Goal: Contribute content: Contribute content

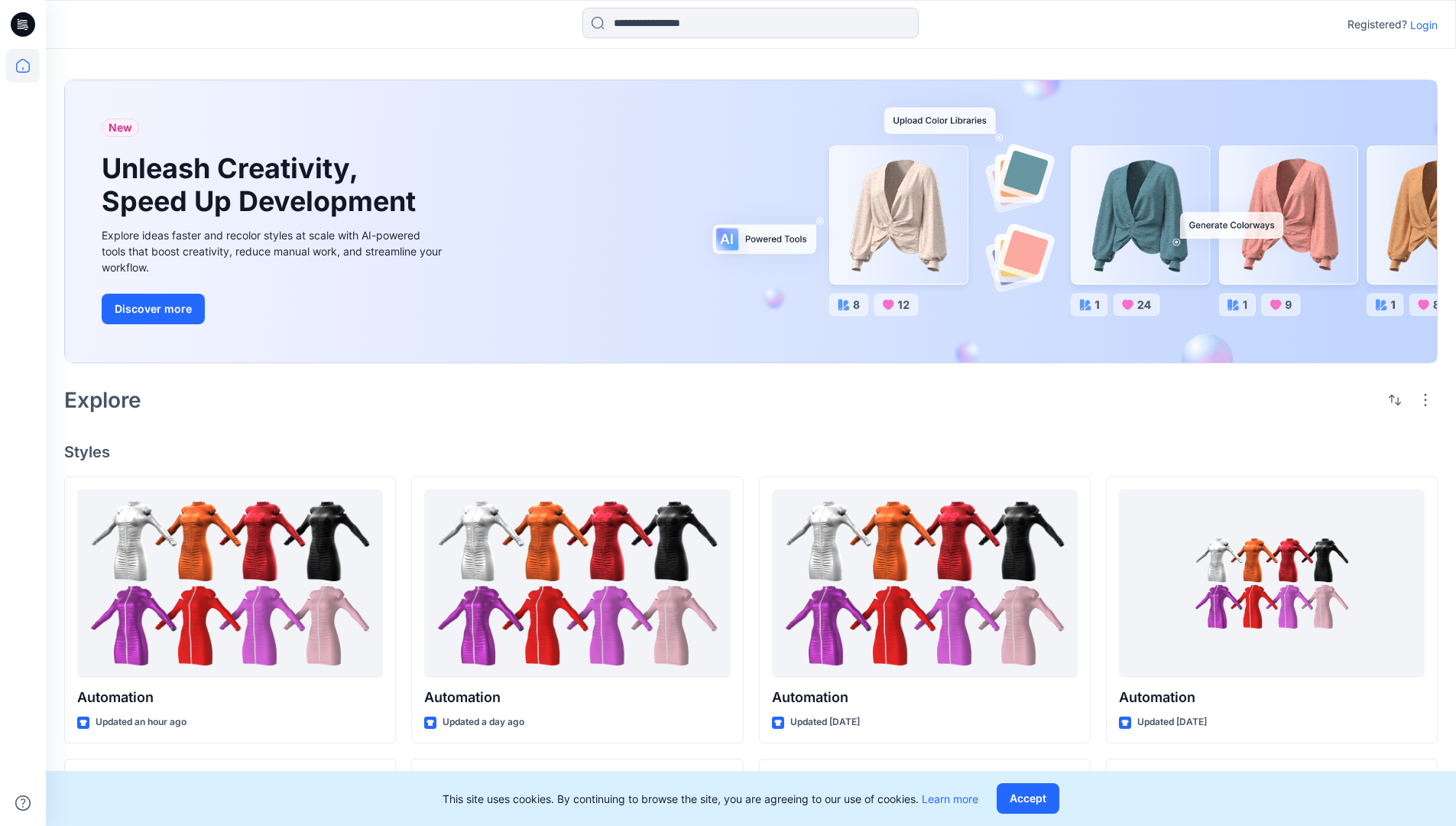
click at [1420, 24] on p "Login" at bounding box center [1424, 25] width 28 height 16
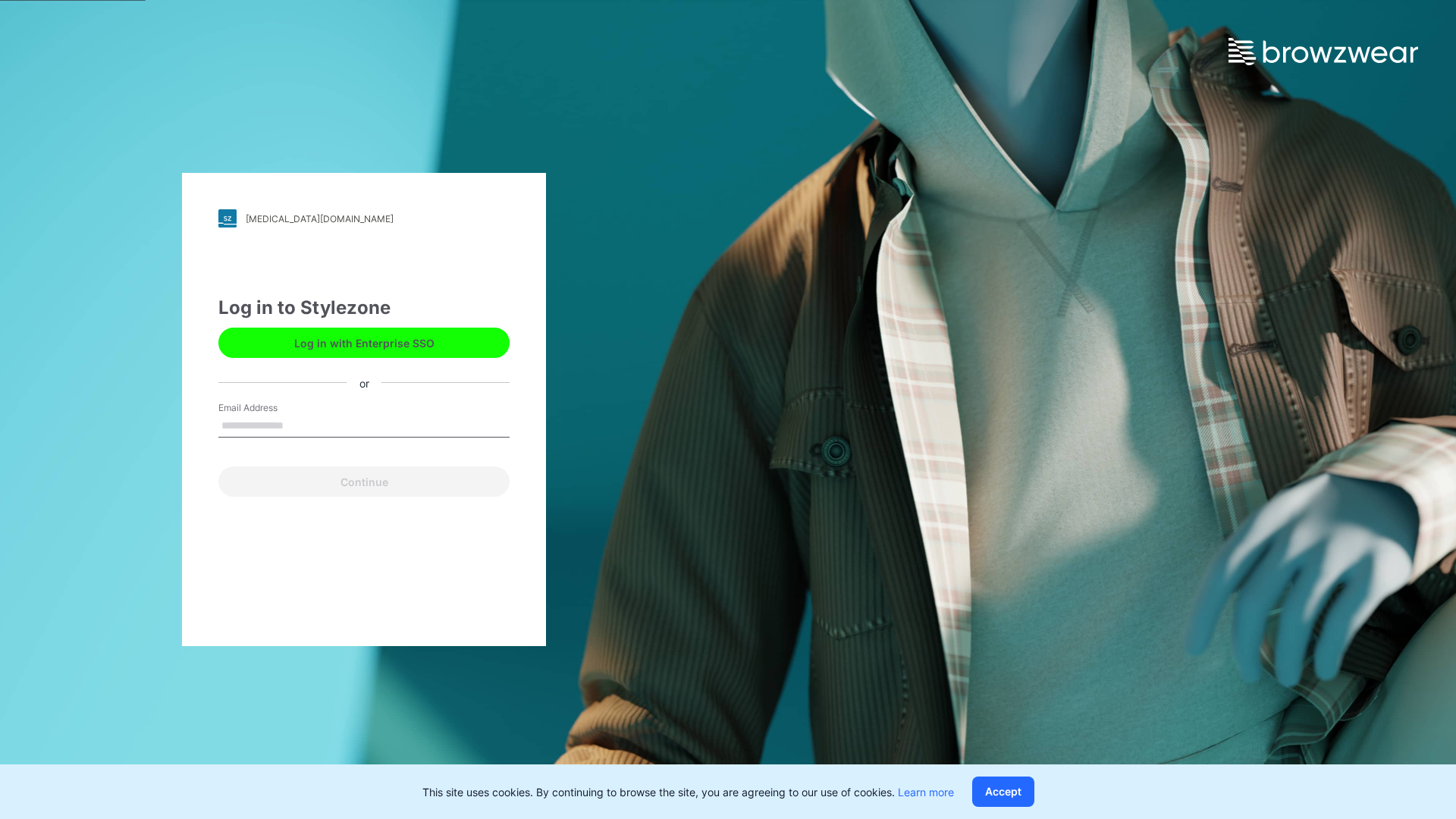
click at [300, 425] on input "Email Address" at bounding box center [364, 426] width 291 height 23
type input "**********"
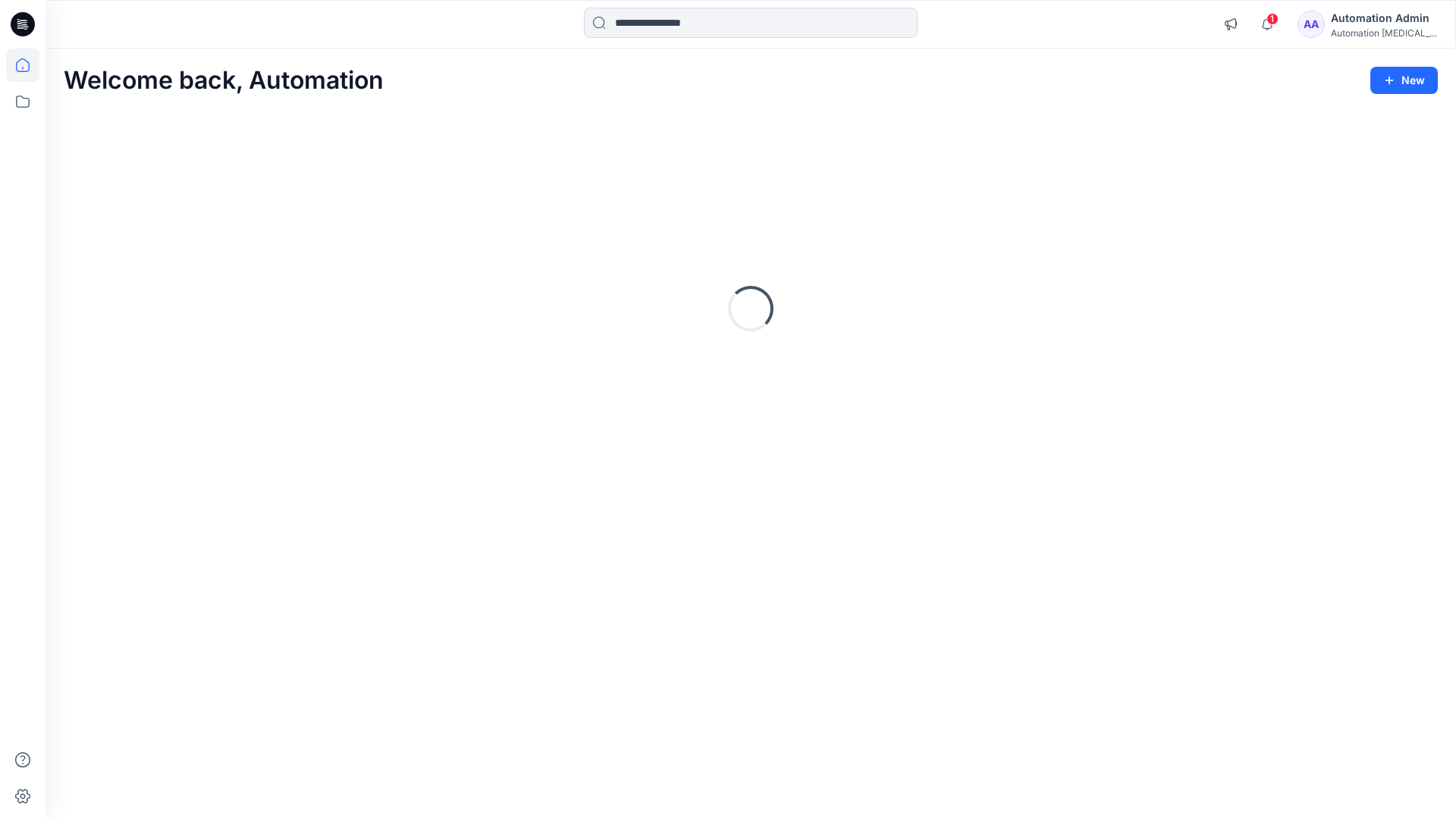
click at [29, 65] on icon at bounding box center [23, 64] width 14 height 14
click at [1391, 72] on button "New" at bounding box center [1404, 81] width 68 height 27
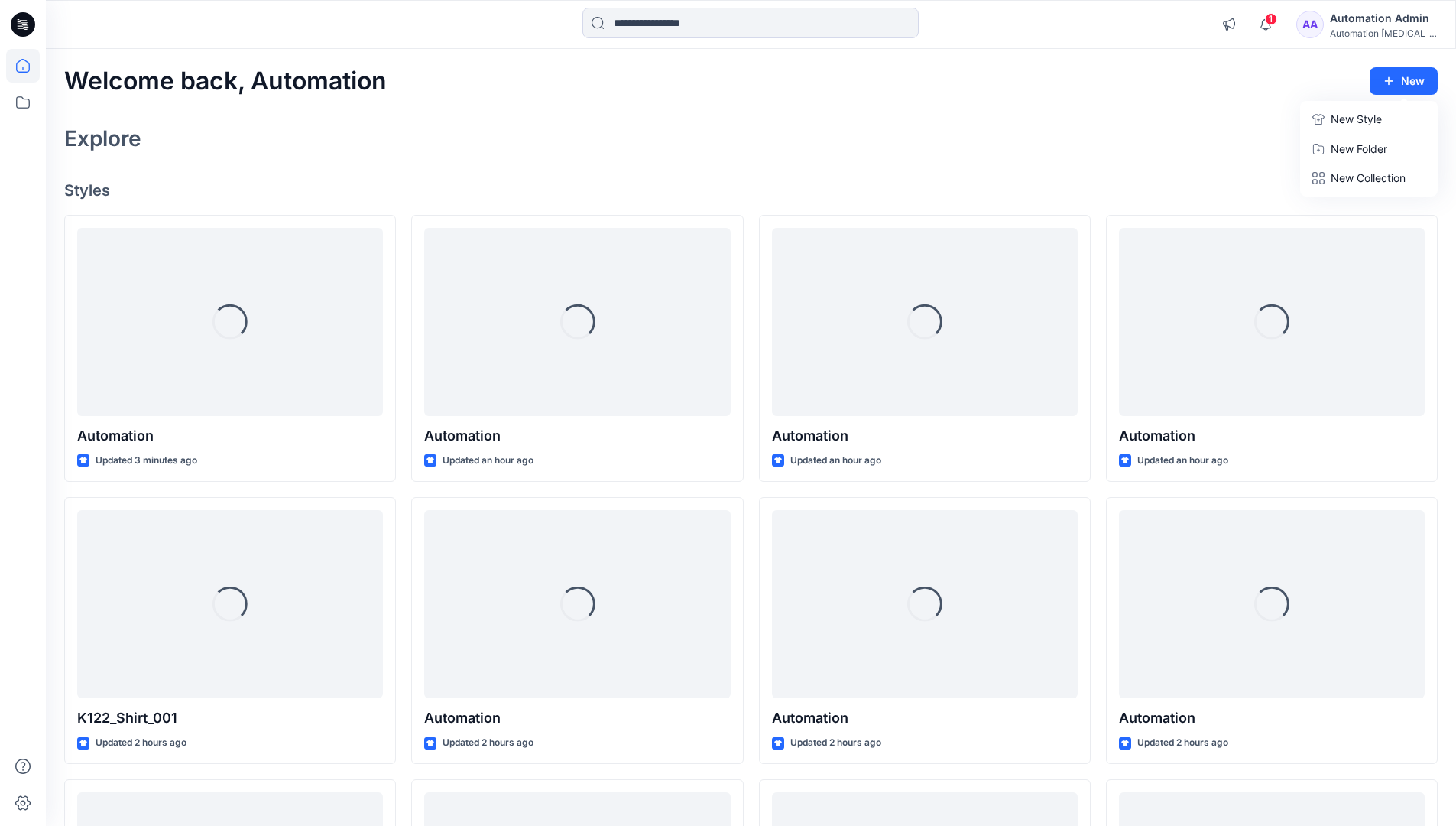
click at [1354, 119] on p "New Style" at bounding box center [1356, 119] width 51 height 19
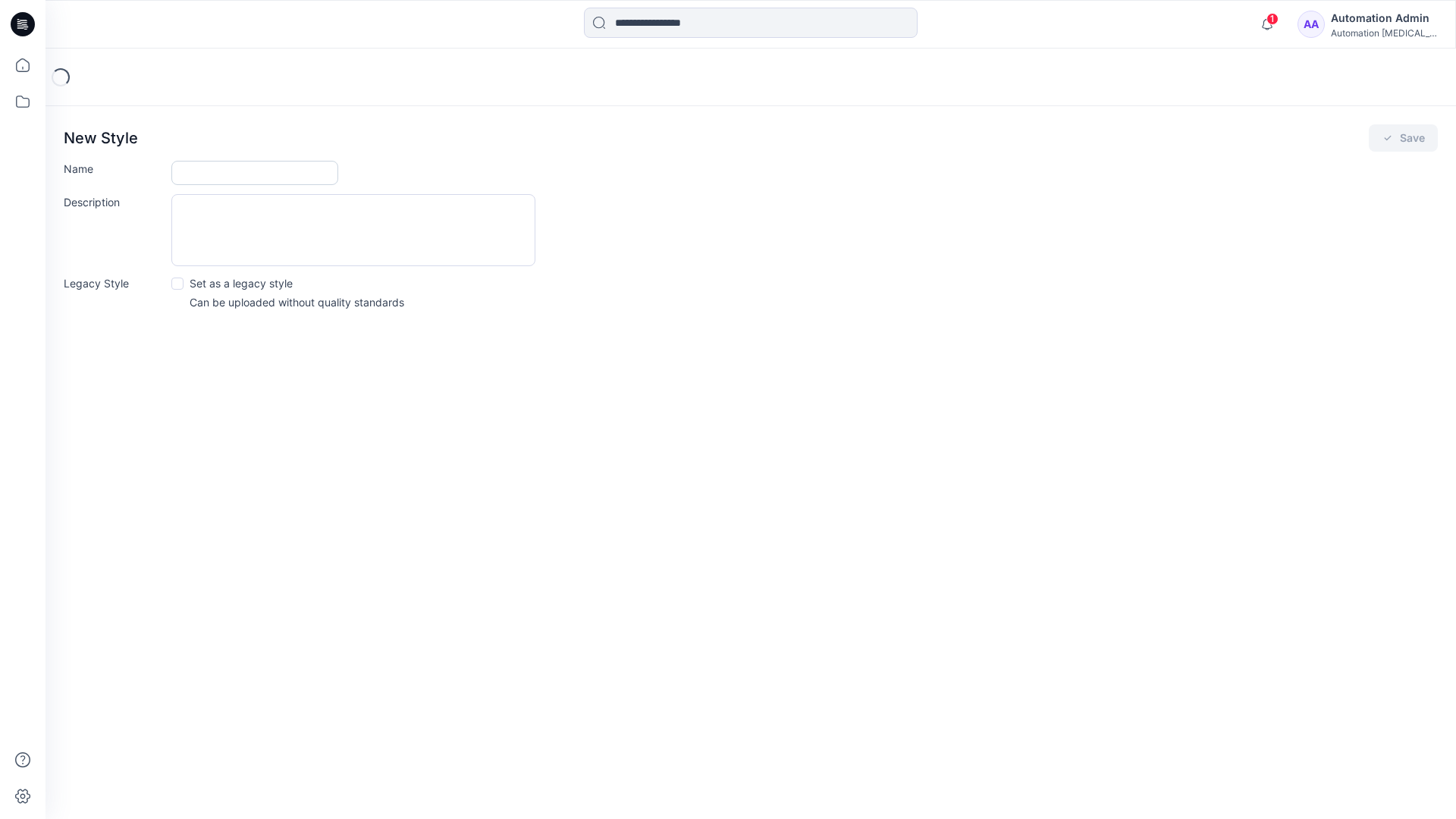
click at [197, 173] on input "Name" at bounding box center [255, 173] width 167 height 24
type input "**********"
click at [1400, 139] on button "Save" at bounding box center [1404, 138] width 69 height 27
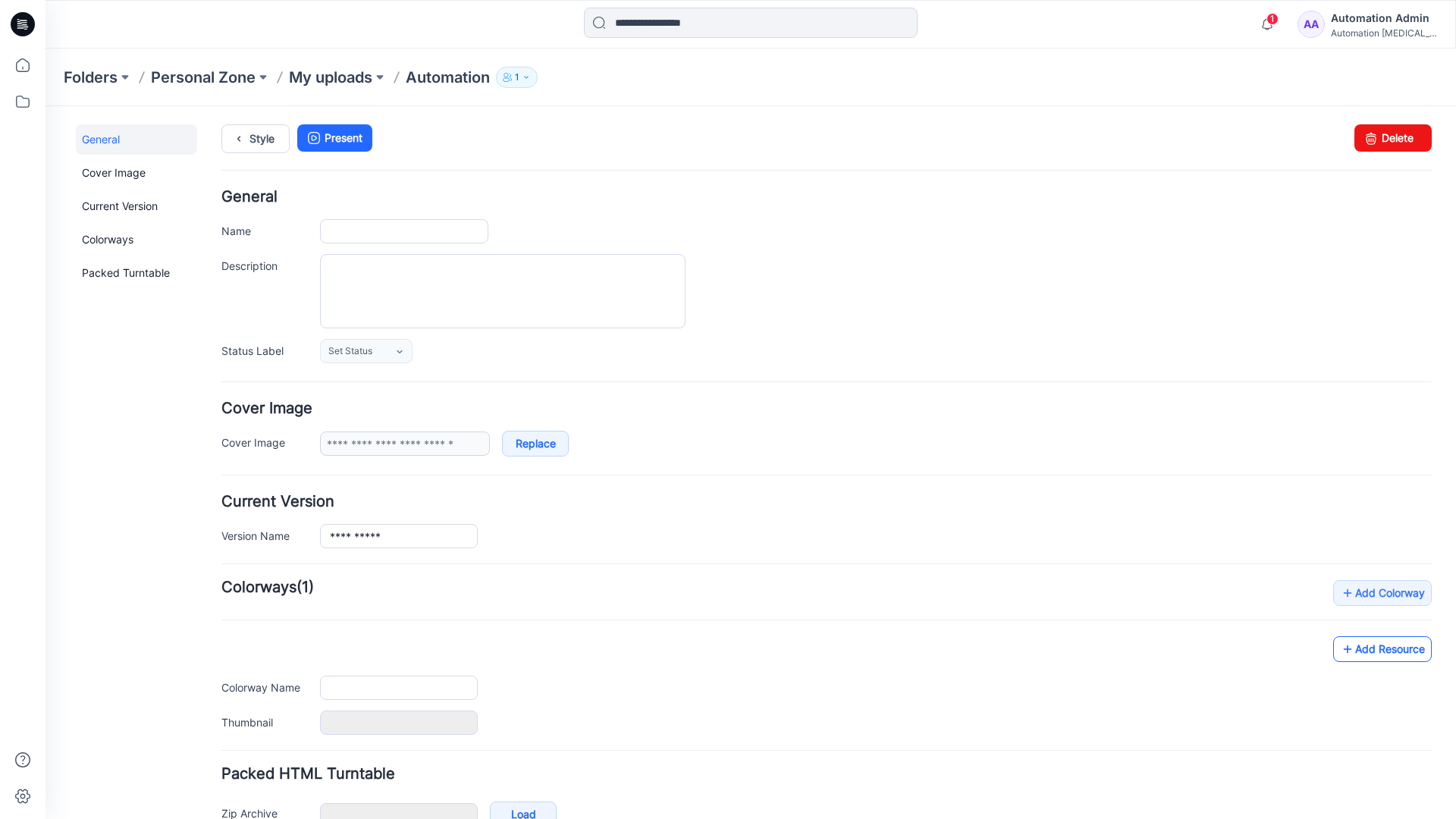
click at [1395, 653] on link "Add Resource" at bounding box center [1383, 649] width 98 height 26
type input "**********"
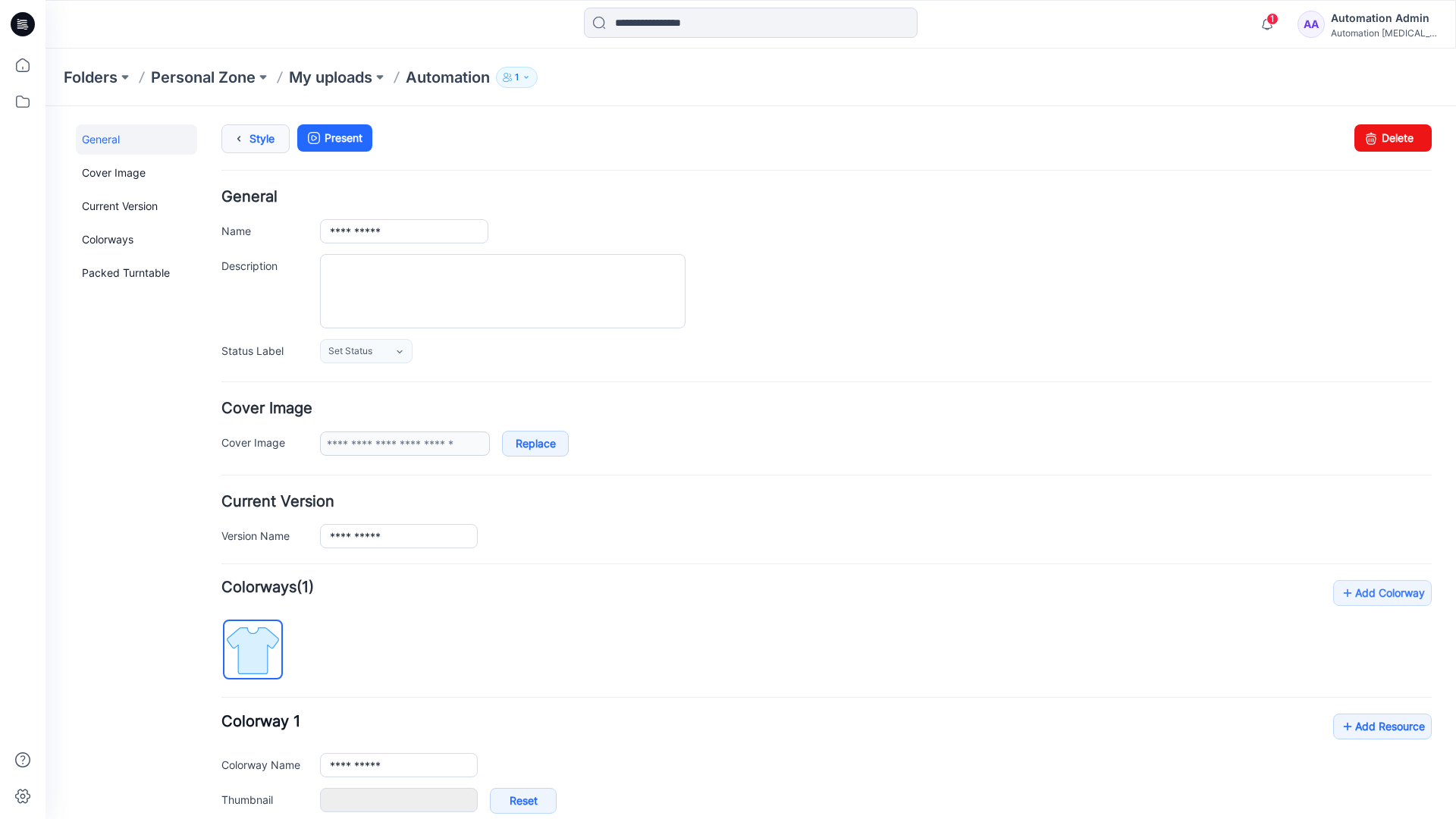
click at [257, 136] on link "Style" at bounding box center [256, 139] width 69 height 29
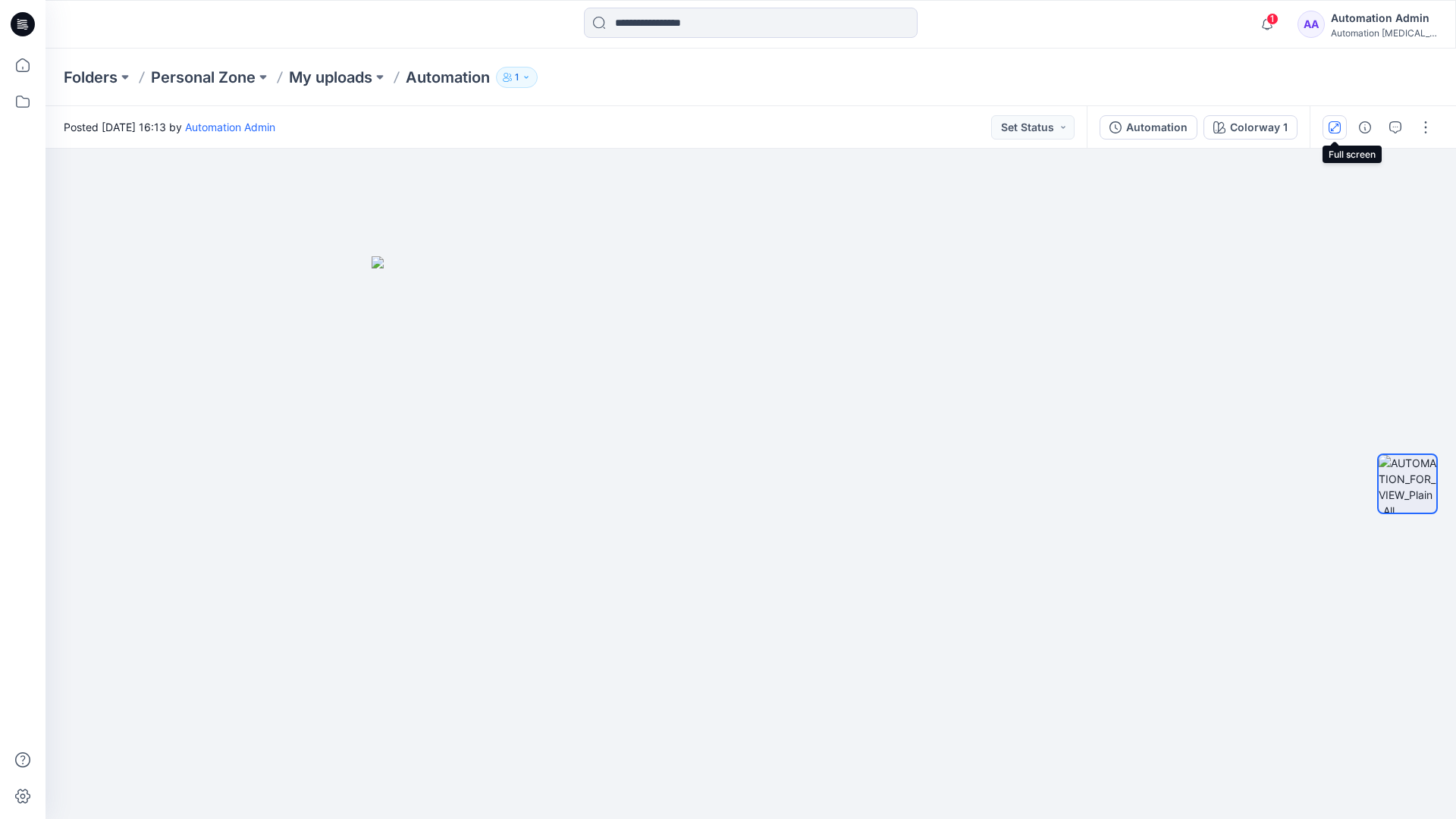
click at [1337, 124] on icon "button" at bounding box center [1334, 126] width 7 height 7
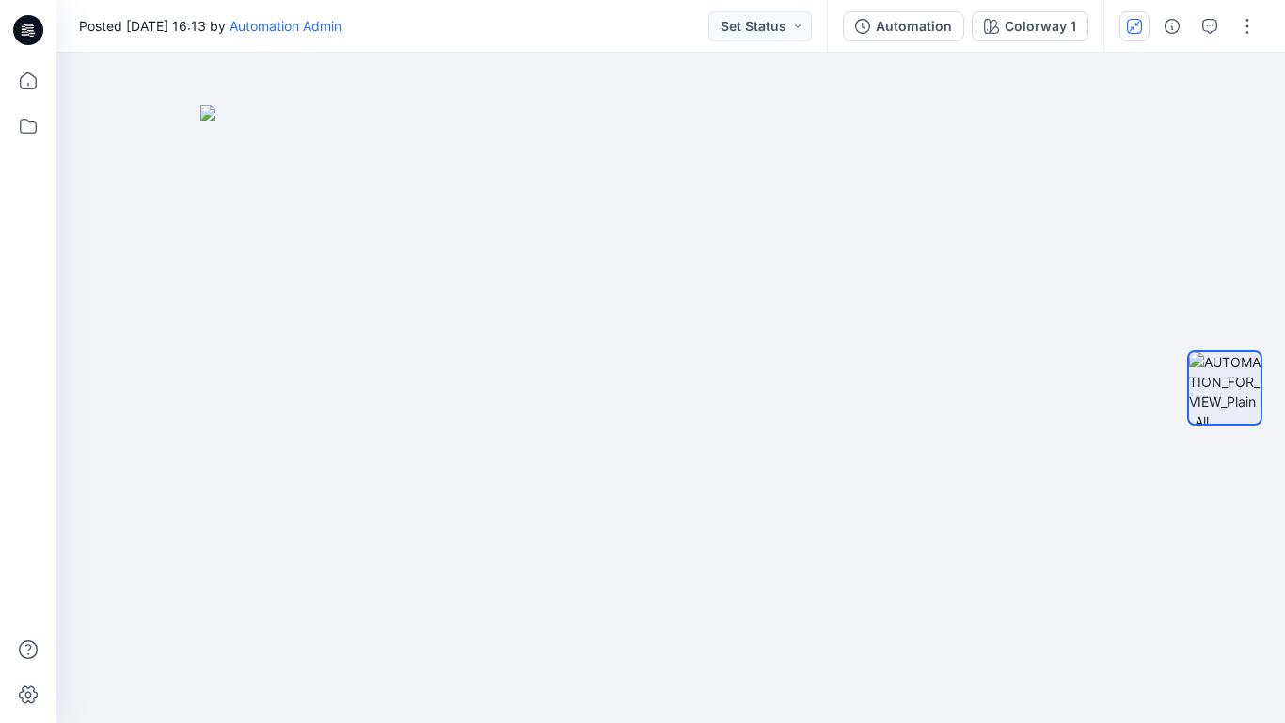
click at [1132, 33] on button "button" at bounding box center [1135, 26] width 30 height 30
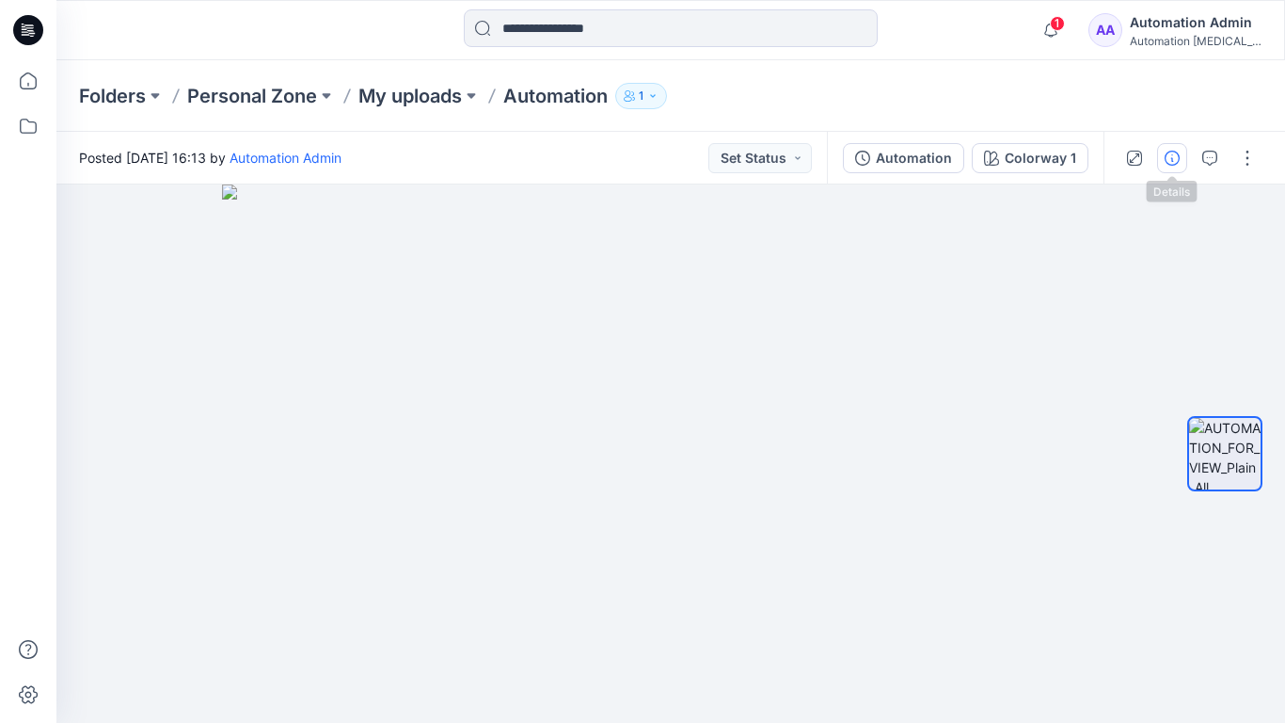
click at [1168, 158] on icon "button" at bounding box center [1172, 158] width 15 height 15
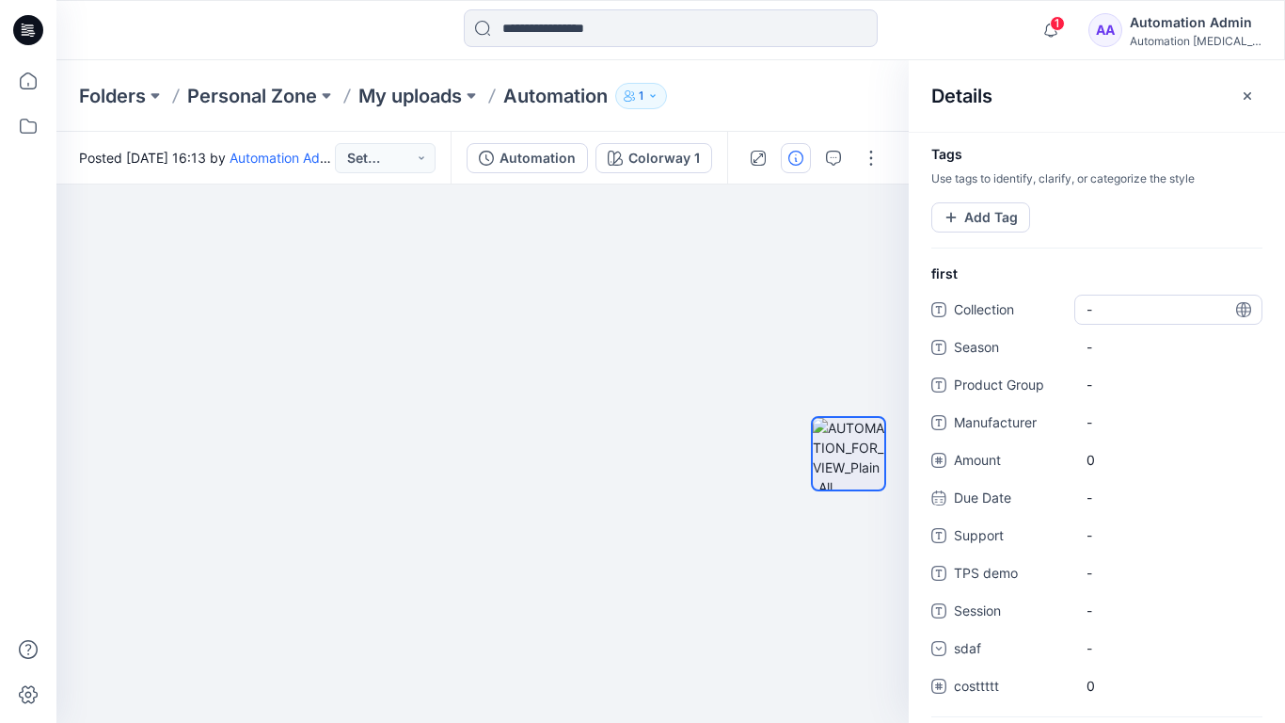
click at [1107, 305] on span "-" at bounding box center [1169, 309] width 164 height 20
type textarea "**********"
click at [854, 310] on div at bounding box center [848, 454] width 75 height 308
click at [1145, 314] on span "dsfdsfsdfsdfsd" at bounding box center [1169, 309] width 164 height 20
type textarea "*"
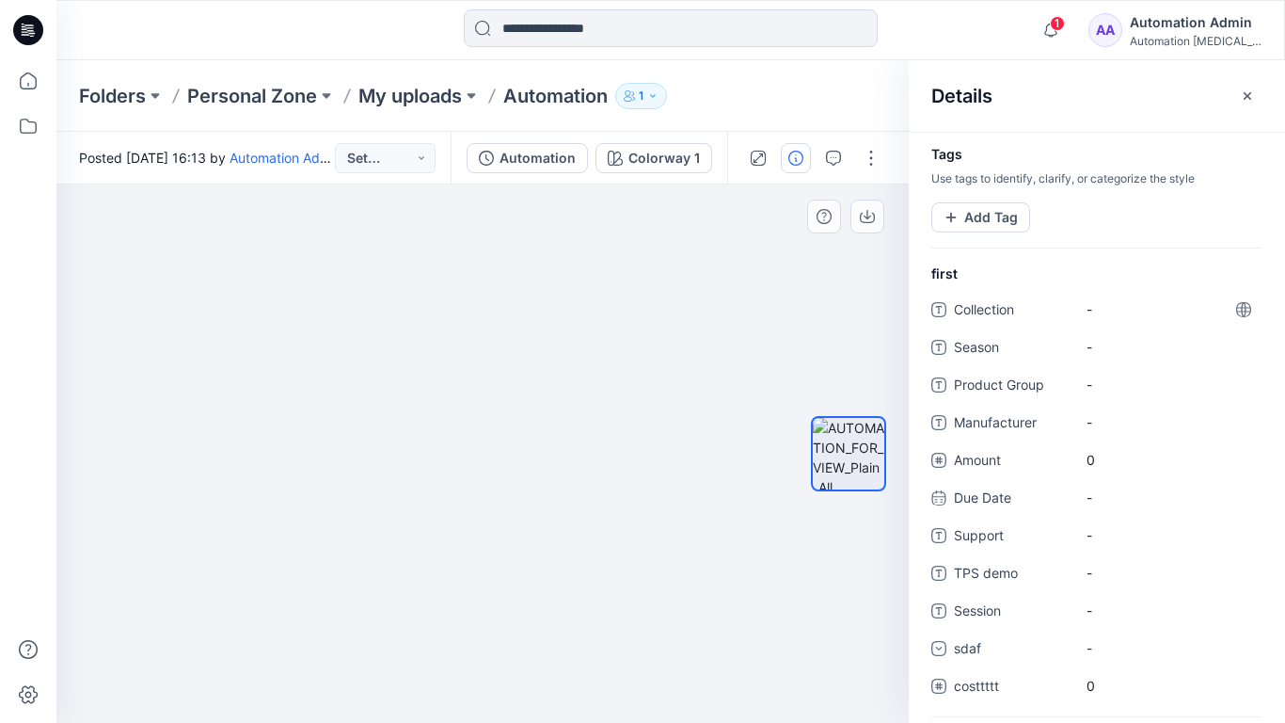
click at [803, 300] on div at bounding box center [848, 454] width 120 height 308
click at [982, 223] on button "Add Tag" at bounding box center [980, 217] width 99 height 30
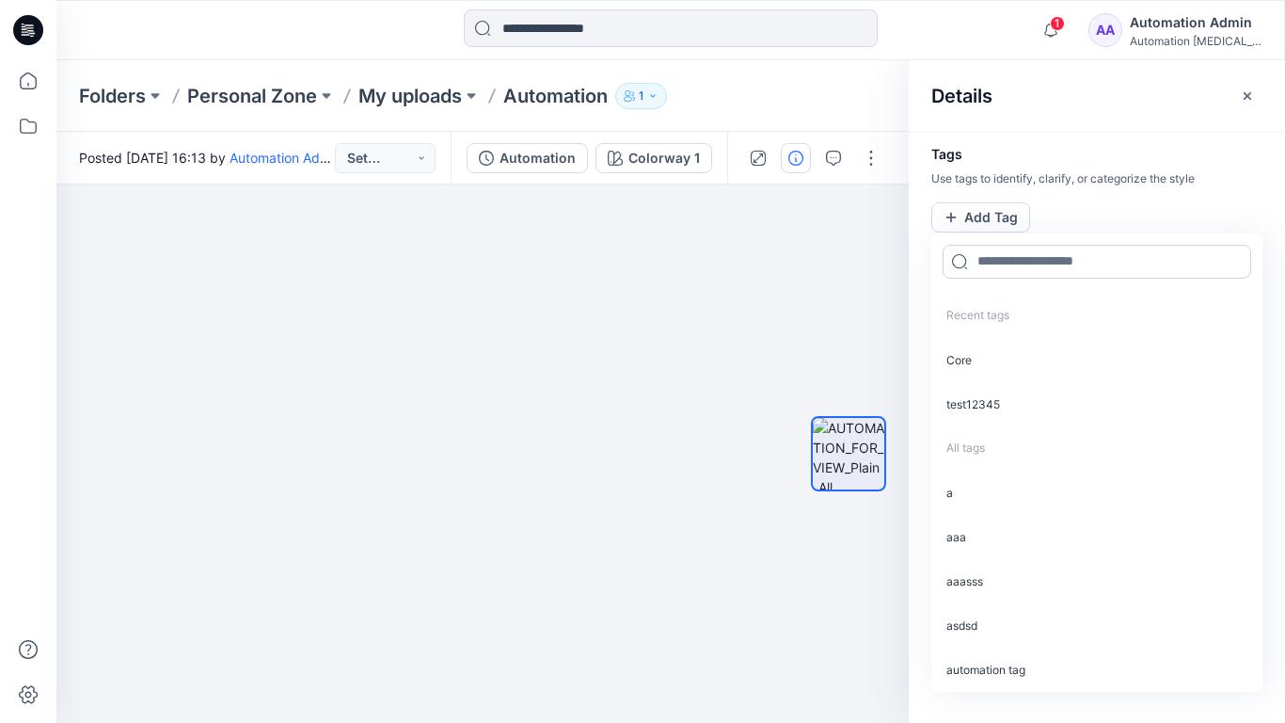
click at [1008, 269] on input at bounding box center [1097, 262] width 309 height 34
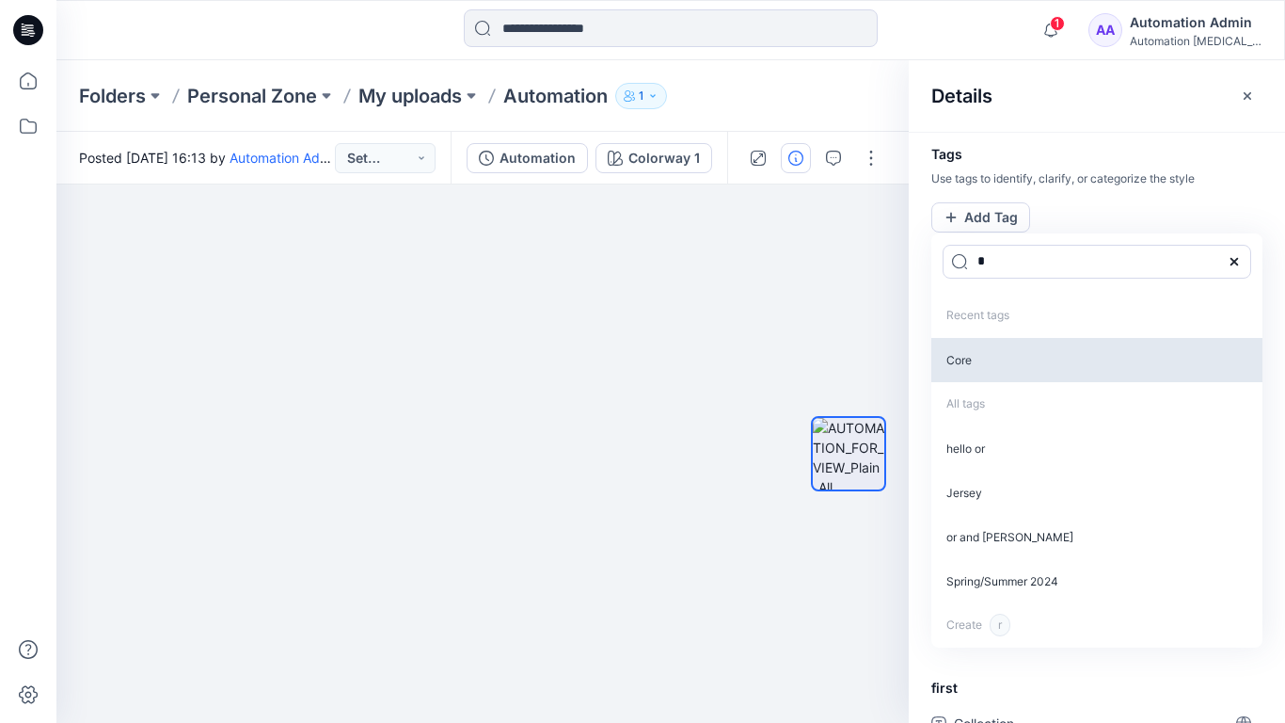
type input "*"
click at [977, 364] on p "Core" at bounding box center [1096, 360] width 331 height 44
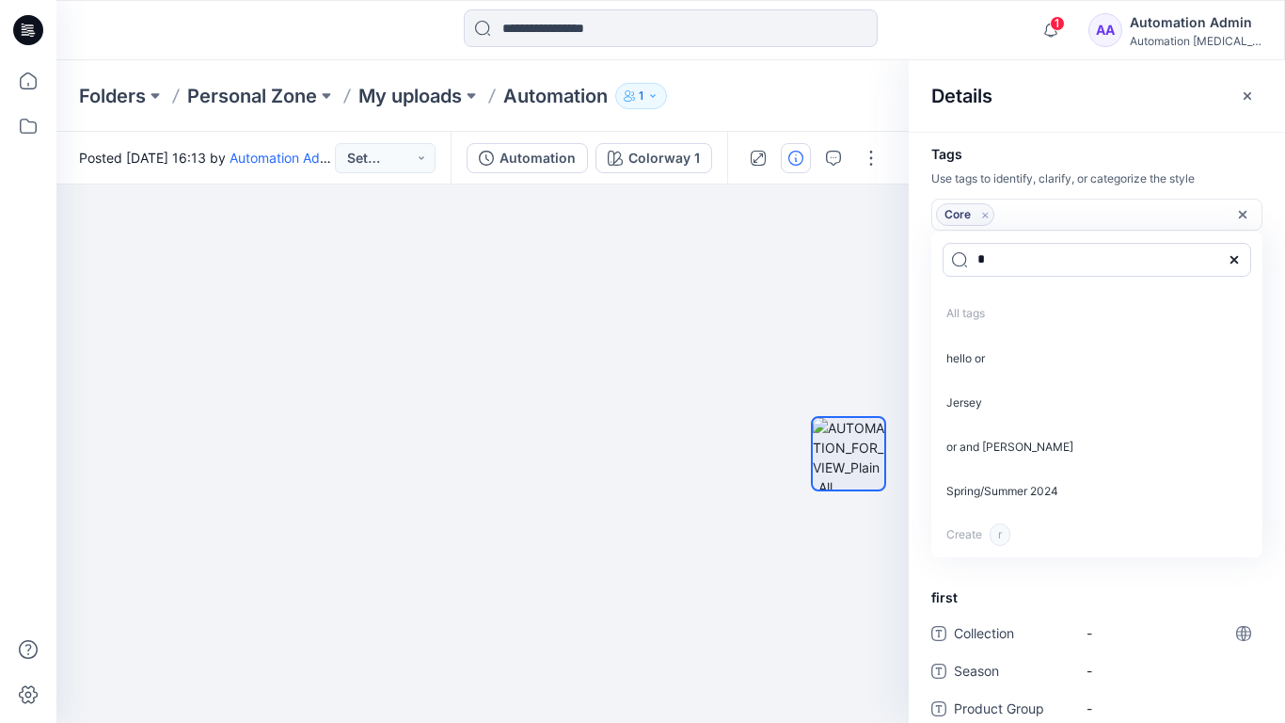
click at [985, 217] on icon "Remove tag" at bounding box center [985, 215] width 16 height 16
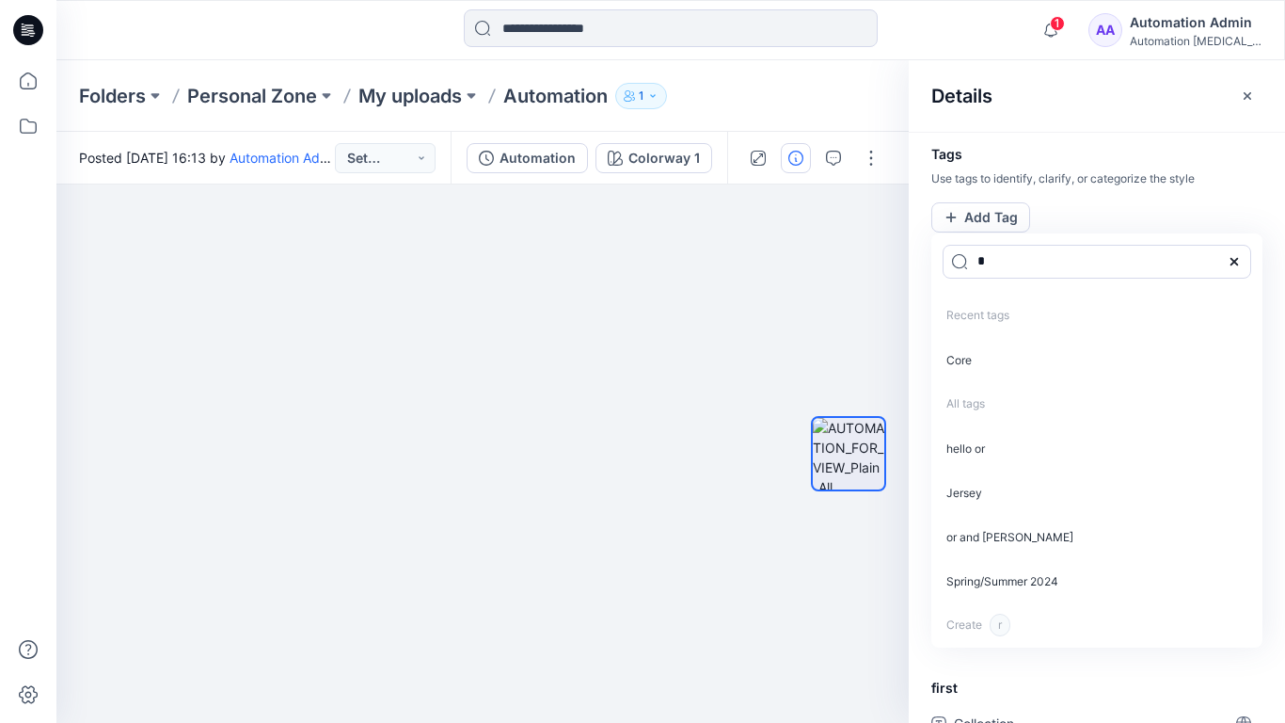
click at [1239, 260] on icon at bounding box center [1234, 261] width 15 height 15
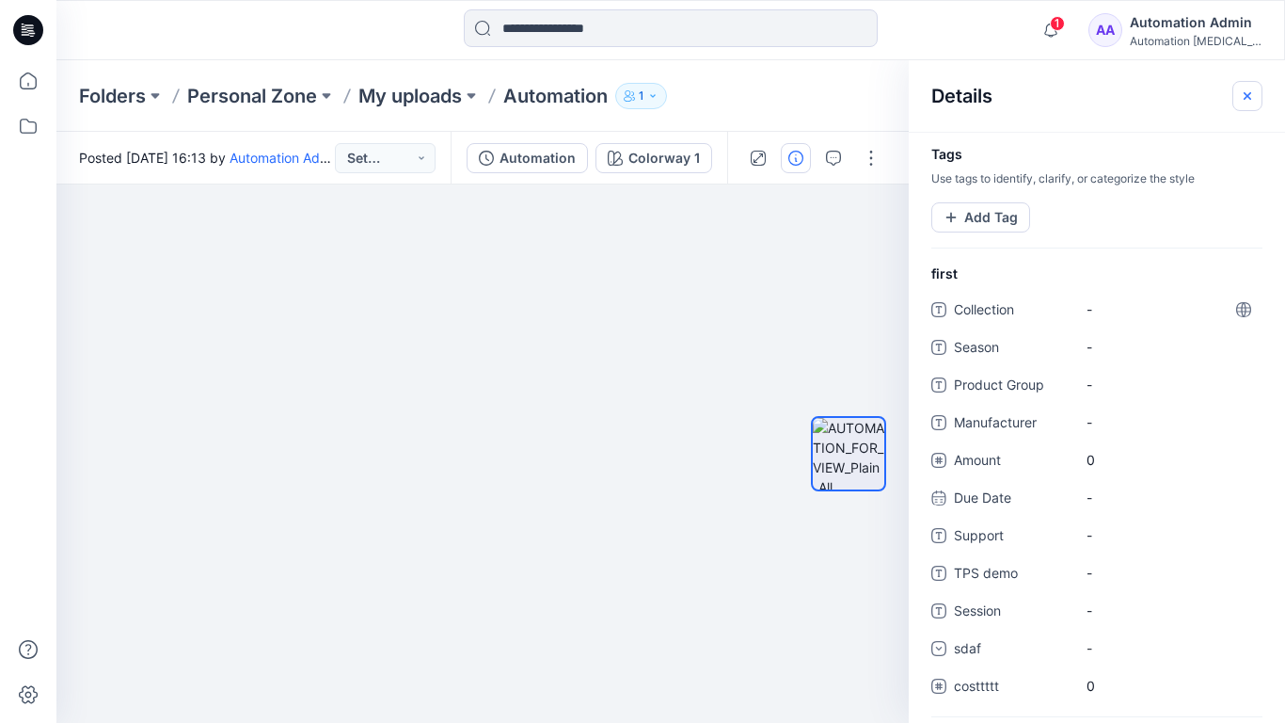
click at [1240, 99] on icon "button" at bounding box center [1247, 95] width 15 height 15
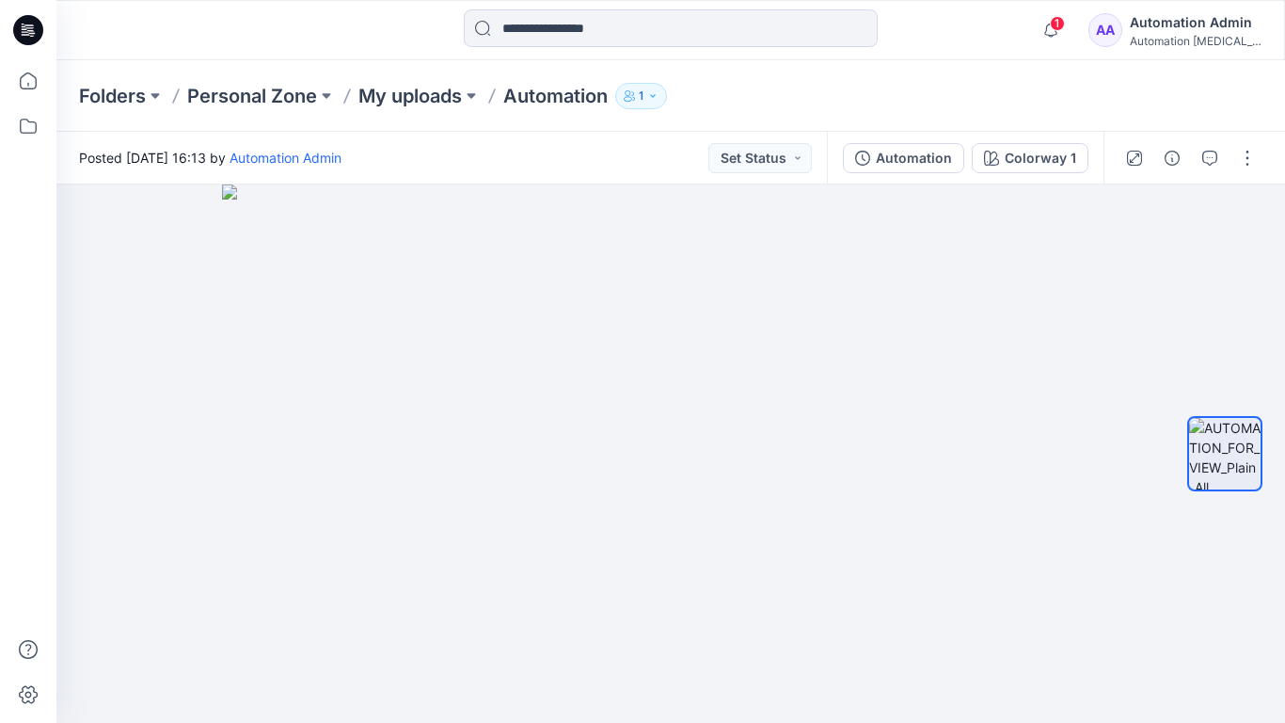
click at [1162, 20] on div "Automation Admin" at bounding box center [1196, 22] width 132 height 23
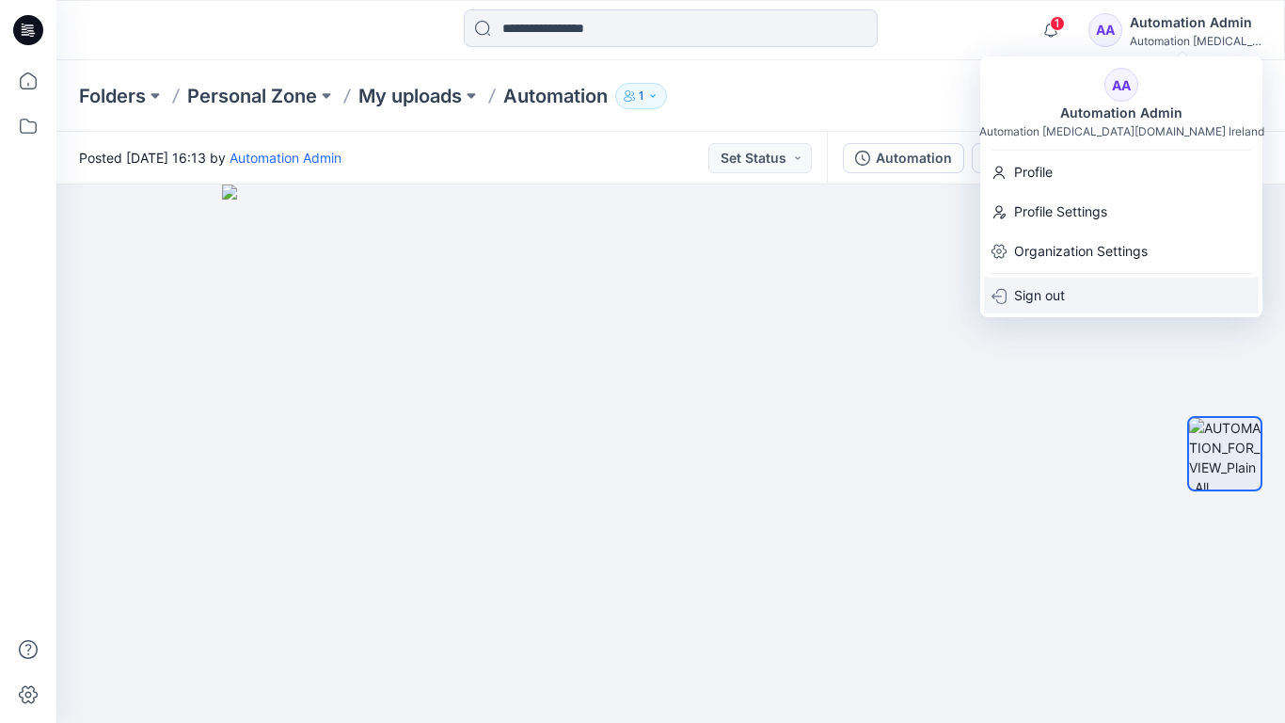
click at [1045, 286] on p "Sign out" at bounding box center [1039, 296] width 51 height 36
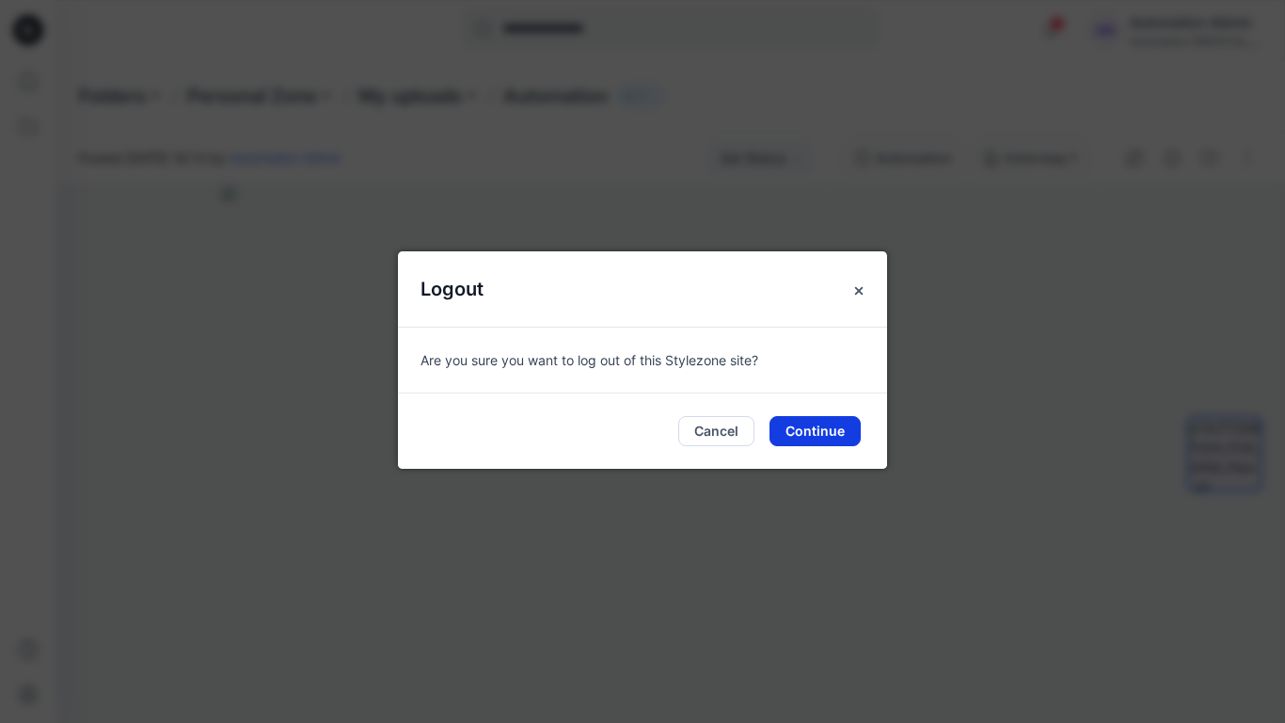
click at [812, 421] on button "Continue" at bounding box center [815, 431] width 91 height 30
